Goal: Navigation & Orientation: Find specific page/section

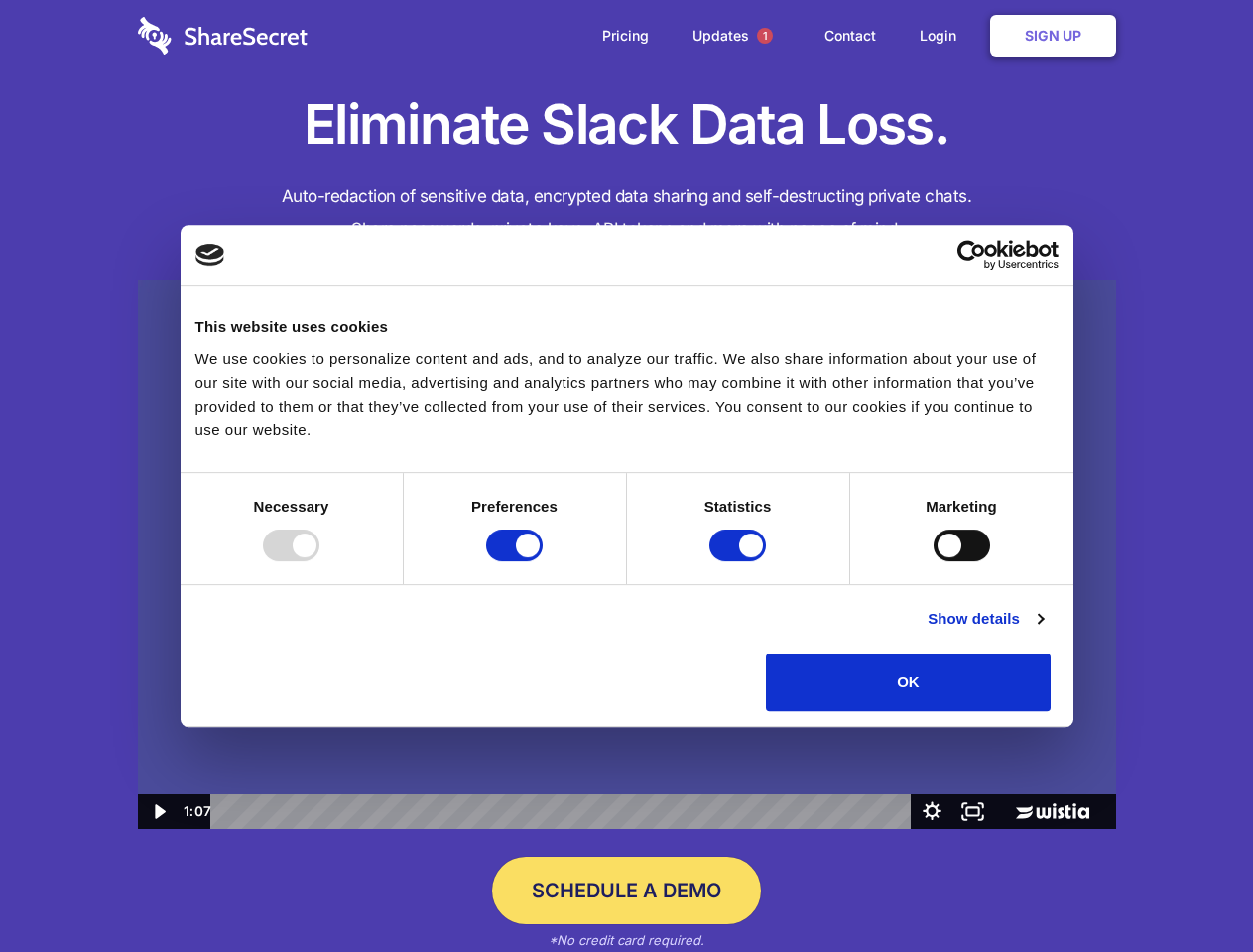
click at [626, 476] on img at bounding box center [626, 555] width 978 height 550
click at [319, 561] on div at bounding box center [291, 545] width 57 height 32
click at [542, 561] on input "Preferences" at bounding box center [514, 545] width 57 height 32
checkbox input "false"
click at [740, 561] on input "Statistics" at bounding box center [738, 545] width 57 height 32
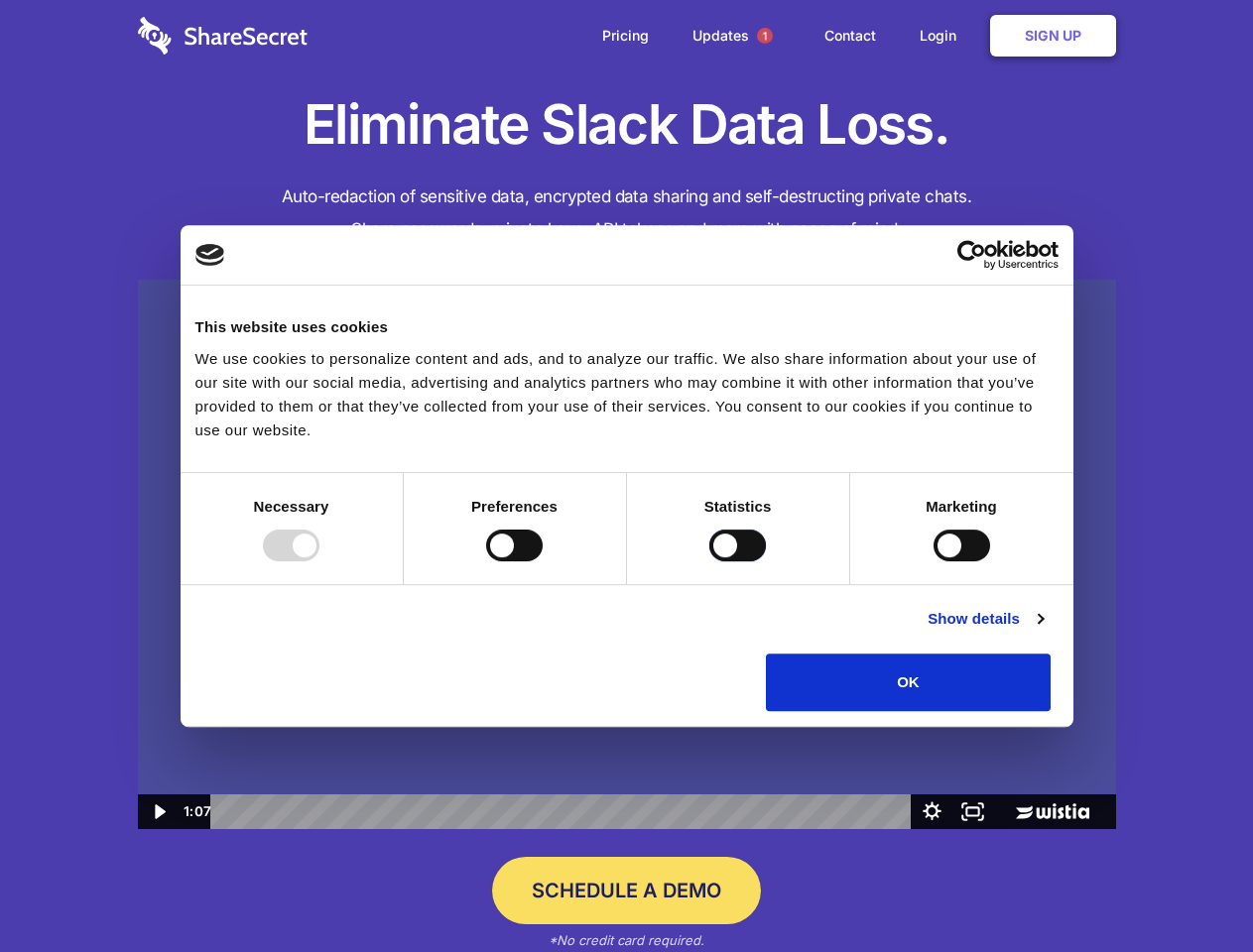
checkbox input "false"
click at [933, 561] on input "Marketing" at bounding box center [961, 545] width 57 height 32
checkbox input "true"
click at [1043, 631] on link "Show details" at bounding box center [984, 619] width 115 height 24
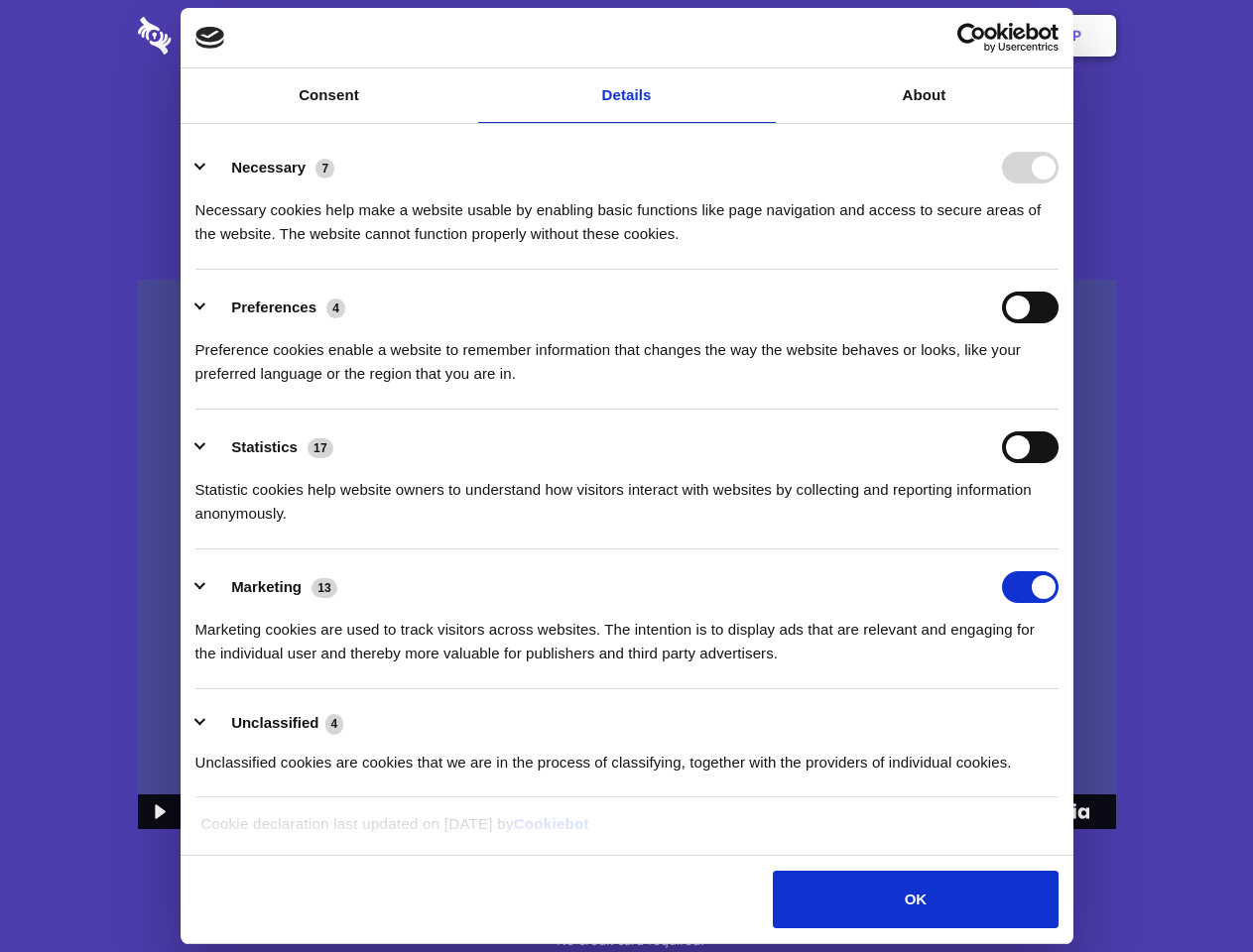
click at [1059, 270] on li "Necessary 7 Necessary cookies help make a website usable by enabling basic func…" at bounding box center [627, 199] width 863 height 140
click at [764, 36] on span "1" at bounding box center [765, 36] width 16 height 16
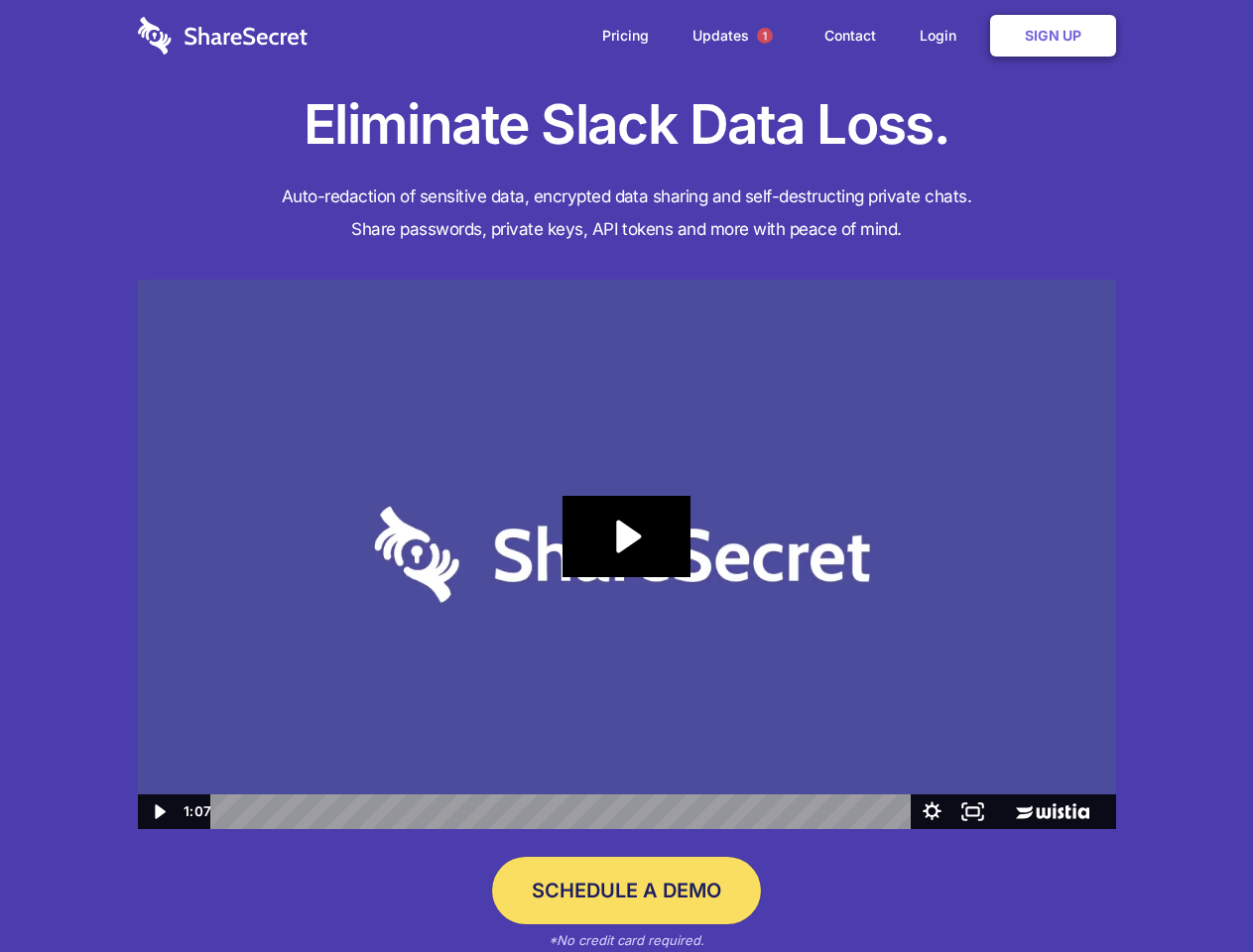
click at [627, 554] on icon "Play Video: Sharesecret Slack Extension" at bounding box center [625, 537] width 127 height 82
